Goal: Transaction & Acquisition: Purchase product/service

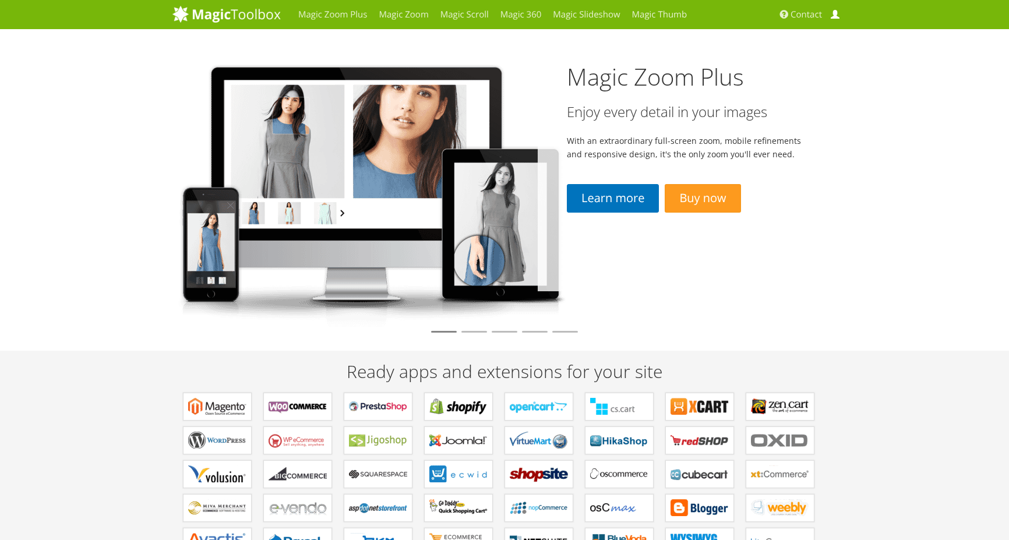
click at [840, 17] on link "My Account" at bounding box center [836, 14] width 17 height 29
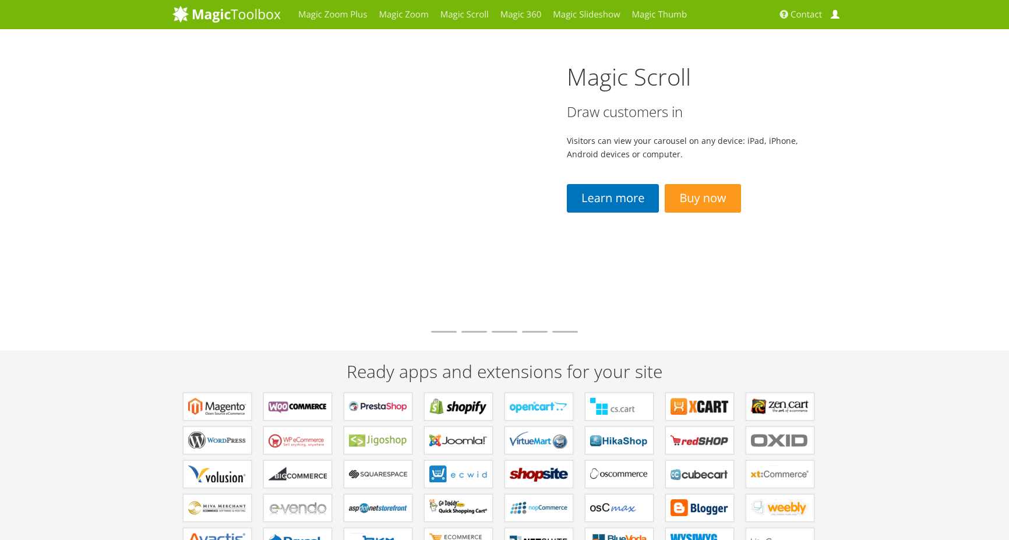
click at [835, 19] on span at bounding box center [835, 14] width 9 height 9
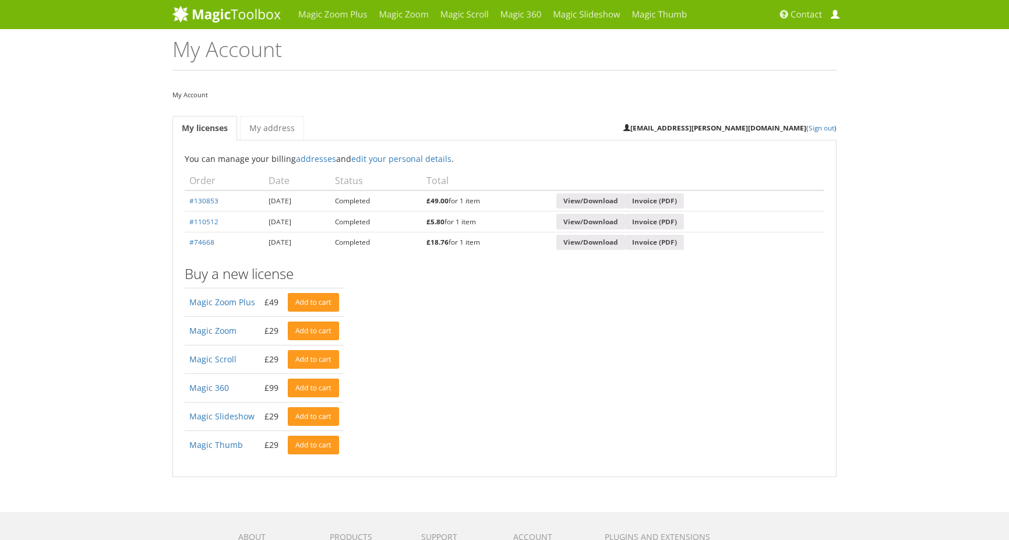
click at [835, 16] on span at bounding box center [835, 14] width 9 height 9
click at [208, 220] on link "#110512" at bounding box center [203, 221] width 29 height 9
click at [302, 418] on link "Add to cart" at bounding box center [313, 416] width 51 height 19
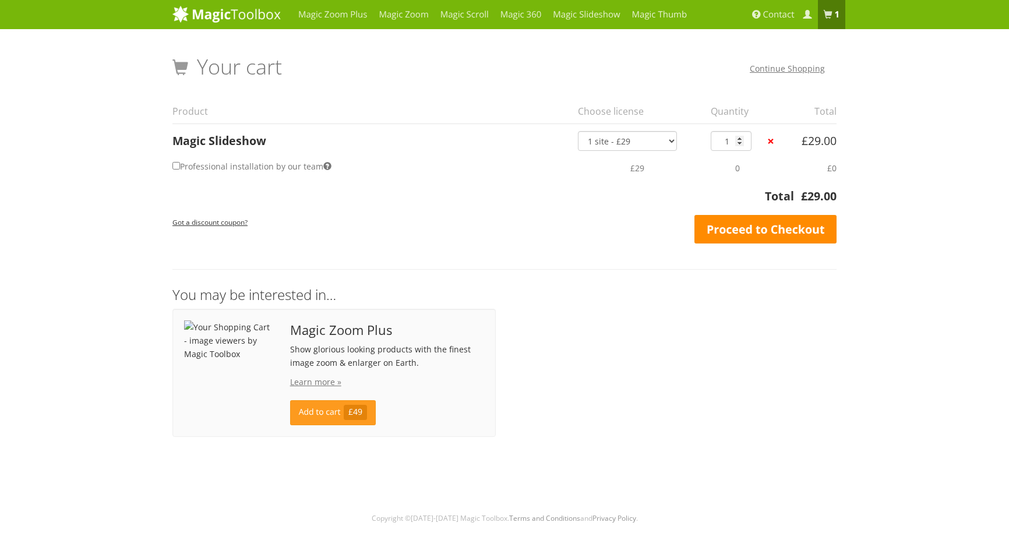
click at [756, 235] on link "Proceed to Checkout" at bounding box center [765, 229] width 142 height 29
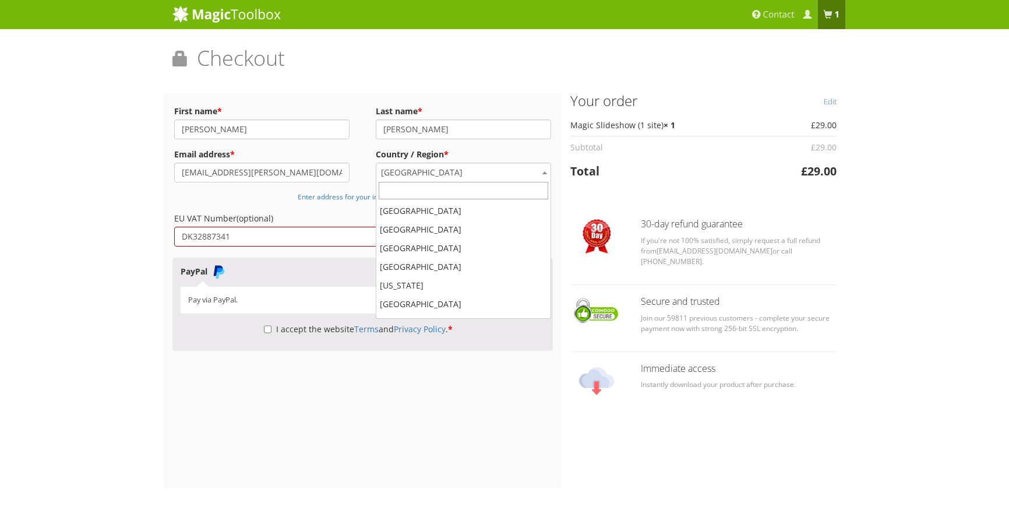
click at [438, 172] on span "[GEOGRAPHIC_DATA]" at bounding box center [463, 172] width 174 height 19
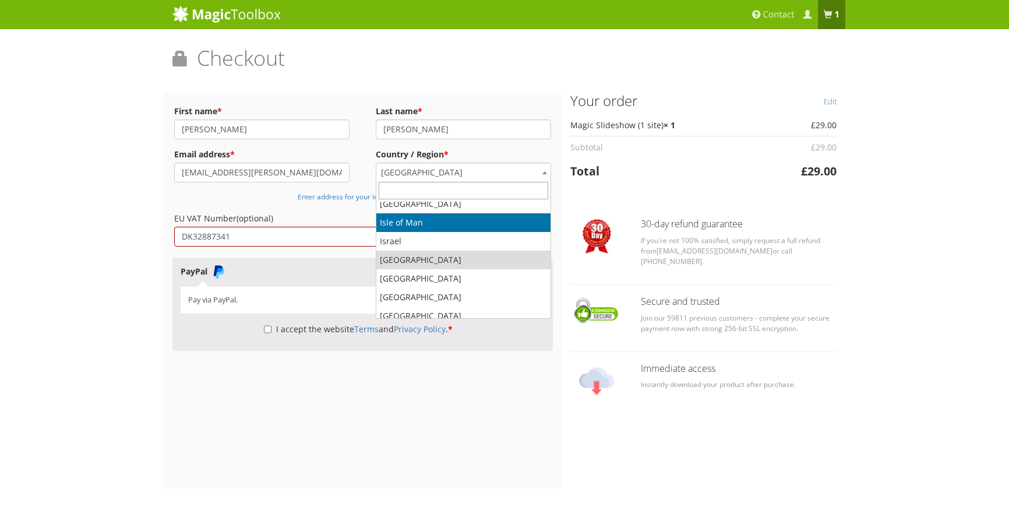
click at [439, 190] on input "text" at bounding box center [464, 190] width 170 height 17
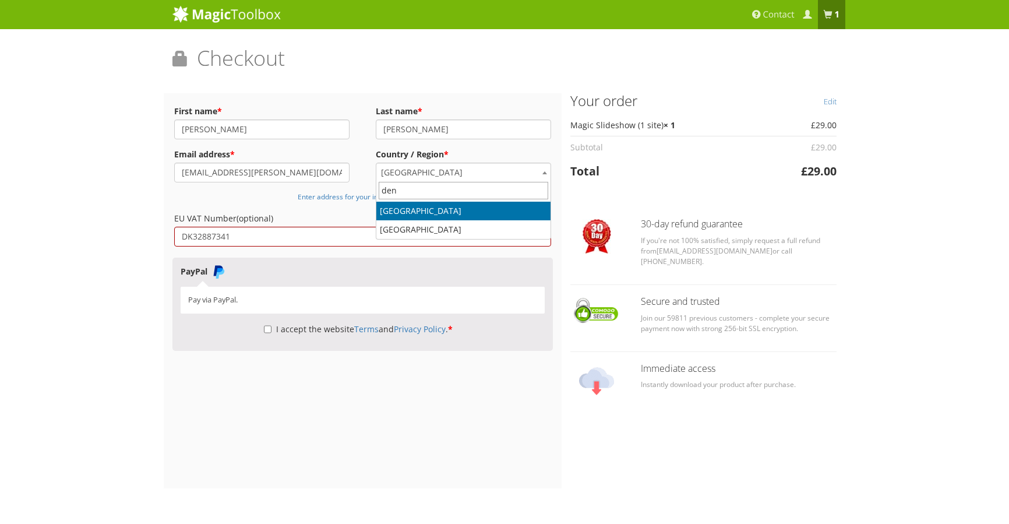
type input "den"
select select "DK"
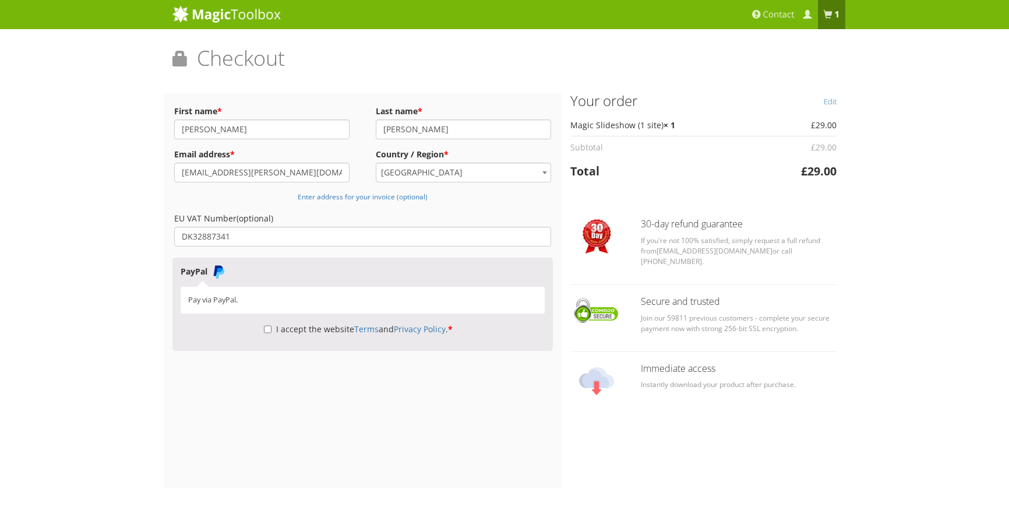
click at [265, 329] on input "I accept the website Terms and Privacy Policy . *" at bounding box center [268, 329] width 8 height 20
checkbox input "true"
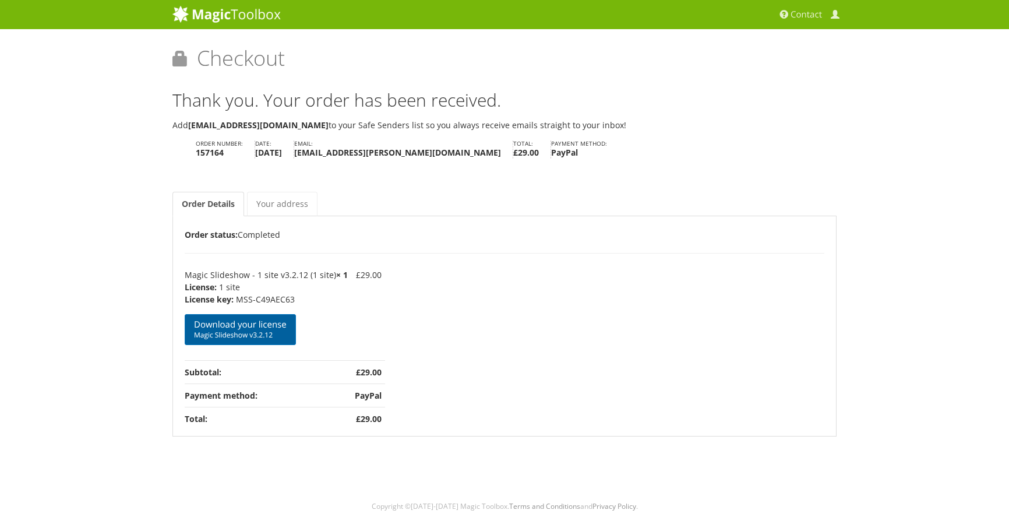
click at [259, 322] on link "Download your license Magic Slideshow v3.2.12" at bounding box center [240, 329] width 111 height 31
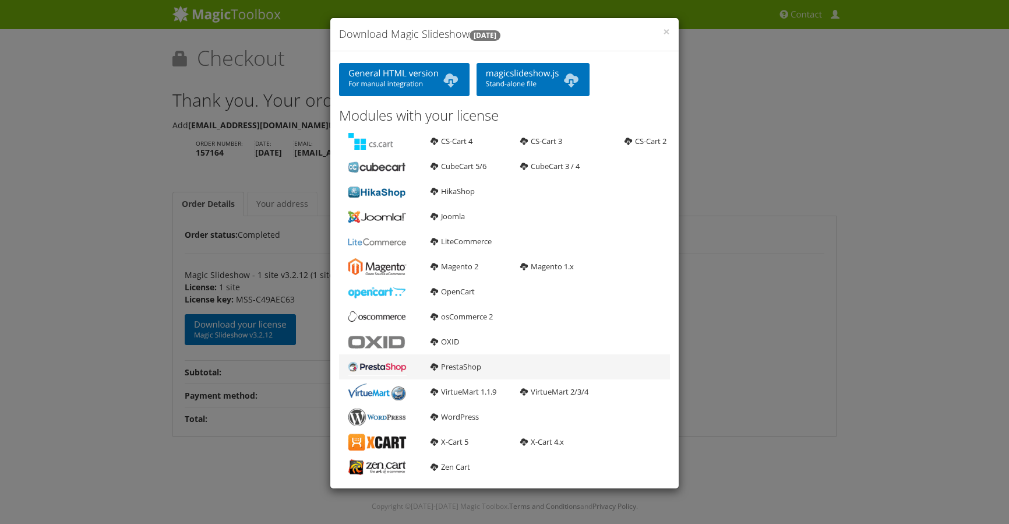
click at [381, 366] on b at bounding box center [377, 366] width 58 height 17
click at [453, 364] on link "PrestaShop" at bounding box center [456, 366] width 51 height 10
